Goal: Register for event/course

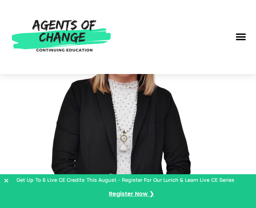
scroll to position [288, 0]
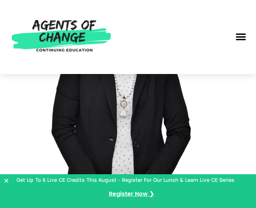
click at [190, 149] on img at bounding box center [128, 109] width 216 height 288
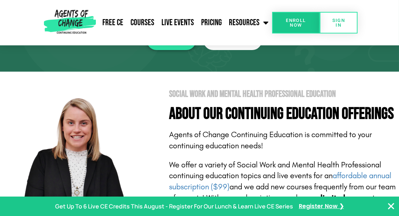
scroll to position [0, 0]
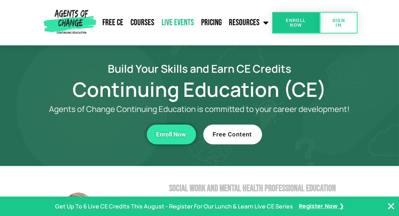
click at [185, 24] on link "Live Events" at bounding box center [178, 23] width 40 height 18
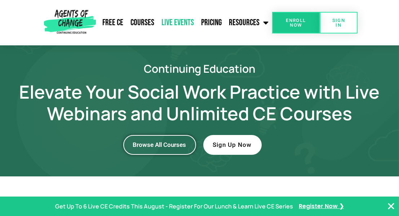
click at [160, 145] on span "Browse All Courses" at bounding box center [159, 145] width 53 height 6
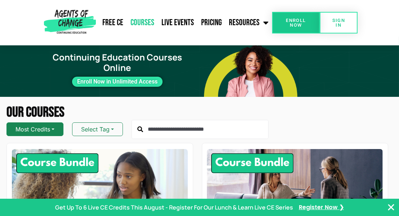
click at [54, 127] on button "Most Credits" at bounding box center [34, 129] width 57 height 14
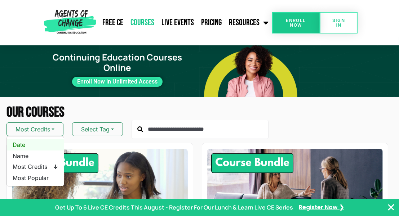
click at [34, 141] on span "Date" at bounding box center [35, 145] width 45 height 8
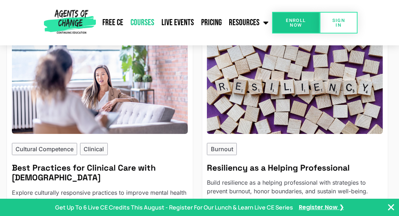
scroll to position [115, 0]
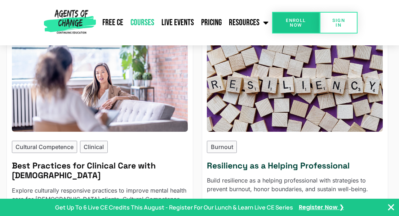
click at [318, 77] on img at bounding box center [294, 83] width 193 height 107
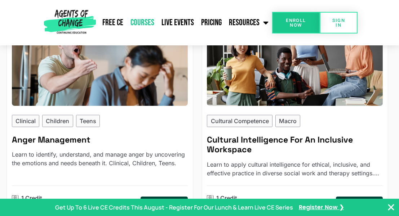
scroll to position [385, 0]
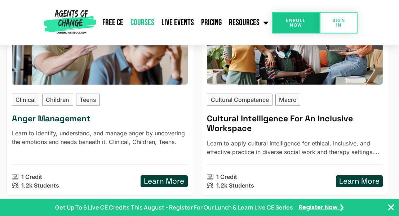
click at [169, 177] on h5 "Learn More" at bounding box center [164, 181] width 40 height 9
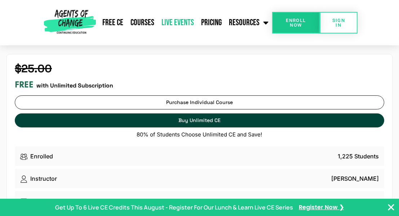
click at [176, 20] on link "Live Events" at bounding box center [178, 23] width 40 height 18
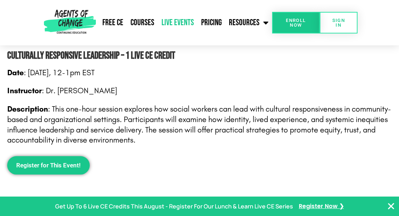
scroll to position [929, 0]
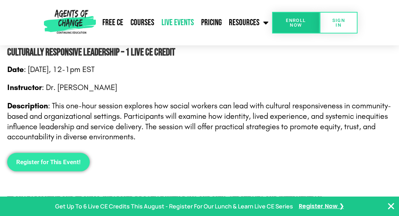
click at [46, 163] on span "Register for This Event!" at bounding box center [48, 162] width 64 height 6
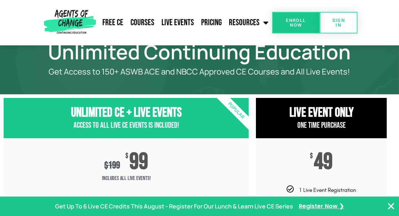
scroll to position [19, 0]
